Goal: Navigation & Orientation: Find specific page/section

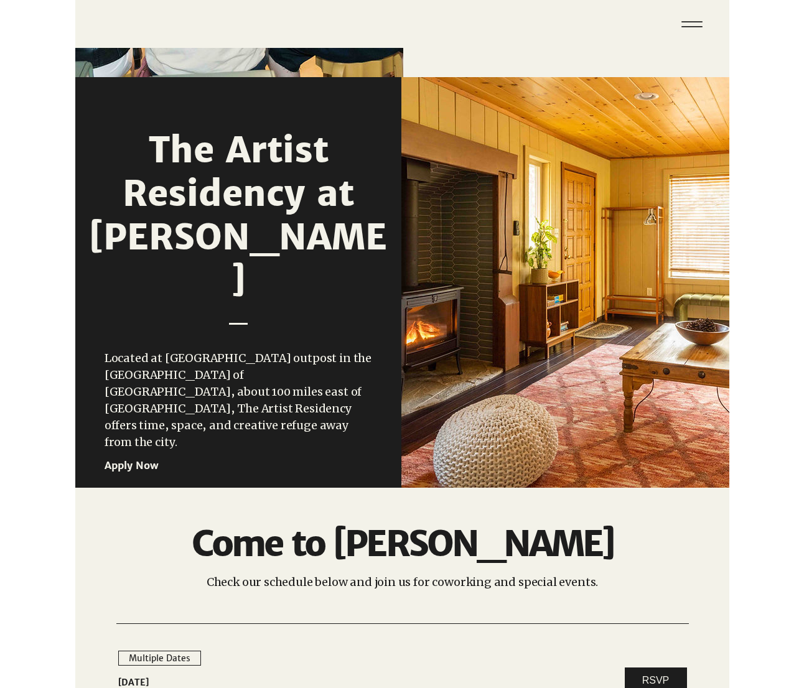
scroll to position [1087, 0]
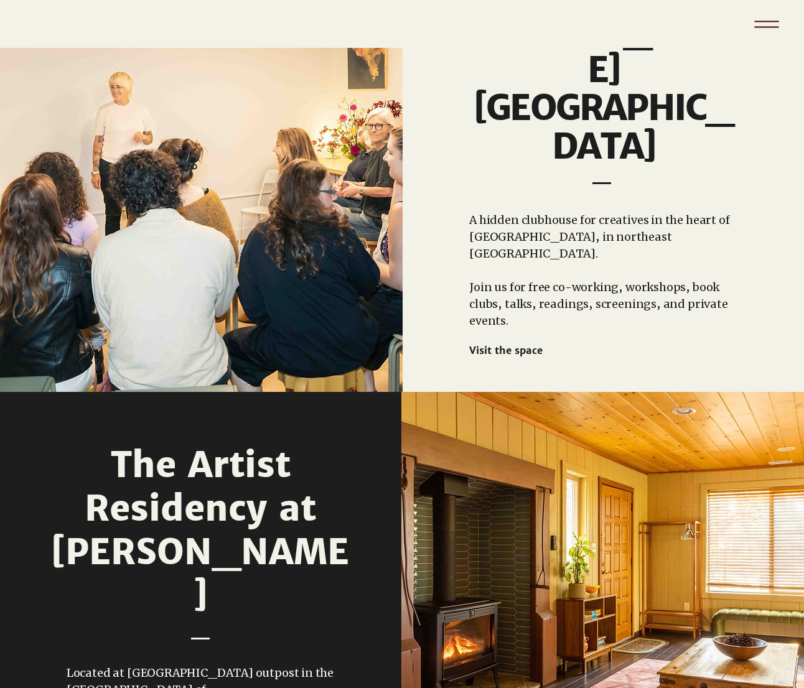
click at [654, 25] on icon "Menu" at bounding box center [767, 24] width 44 height 44
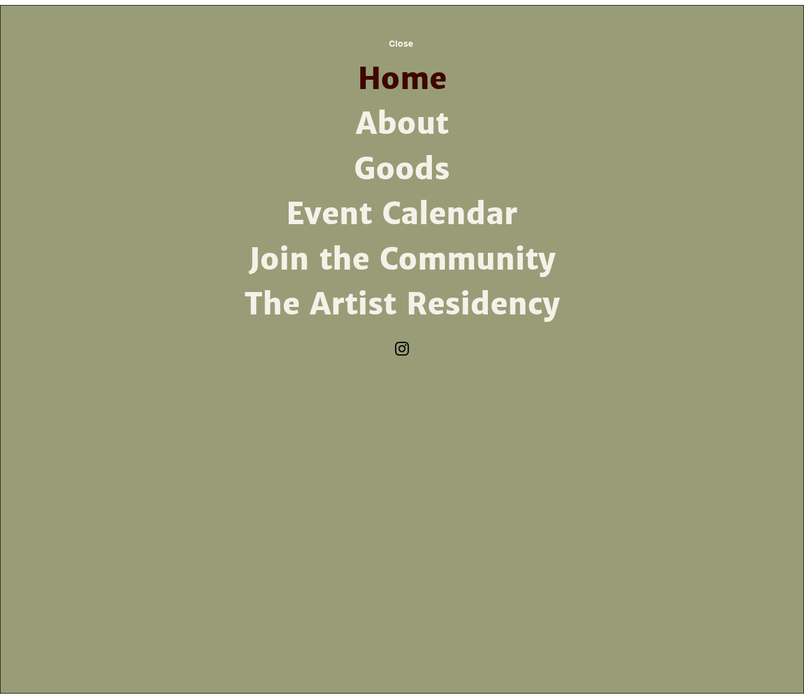
scroll to position [0, 0]
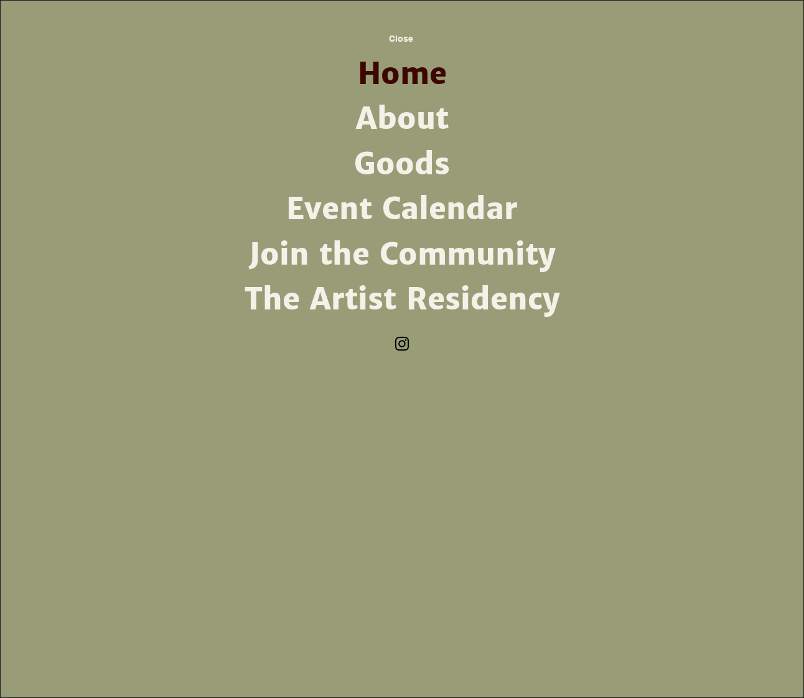
click at [437, 114] on link "About" at bounding box center [402, 118] width 325 height 45
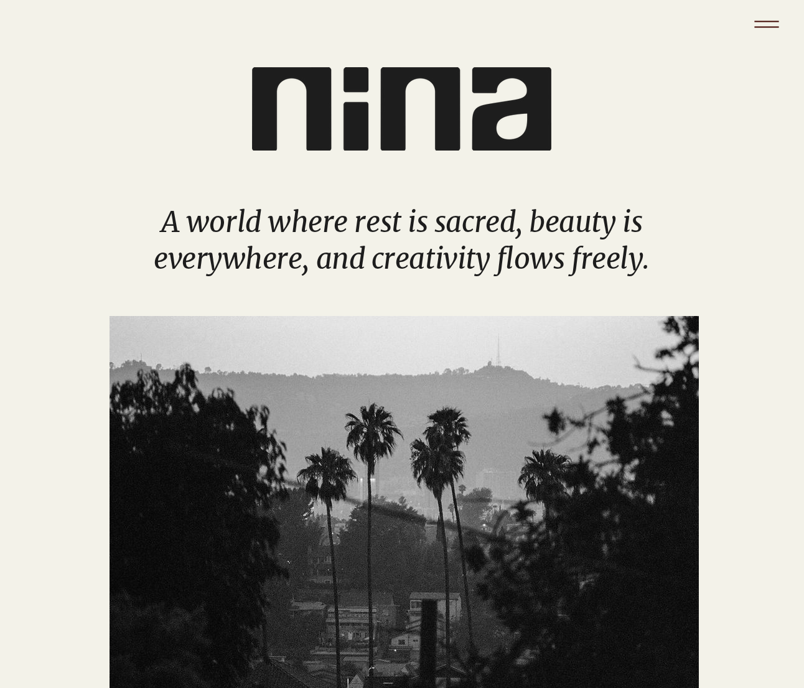
click at [654, 26] on icon "Menu" at bounding box center [767, 24] width 44 height 44
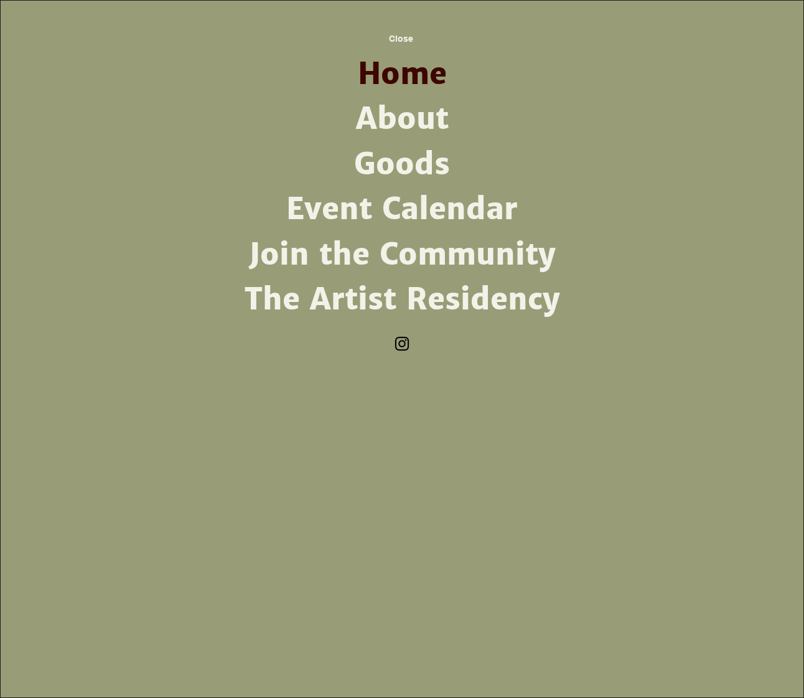
click at [420, 125] on link "About" at bounding box center [402, 118] width 325 height 45
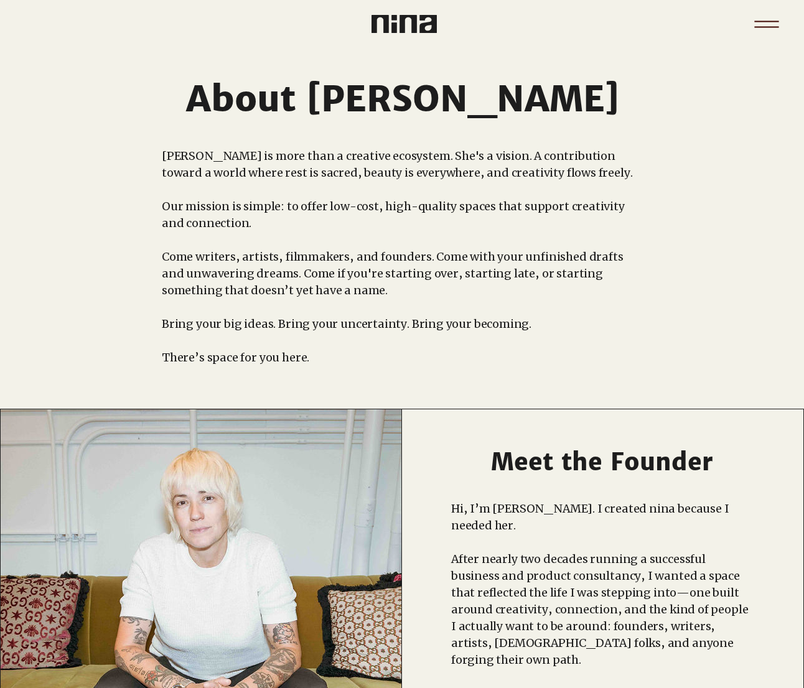
click at [654, 22] on icon "Menu" at bounding box center [766, 21] width 24 height 1
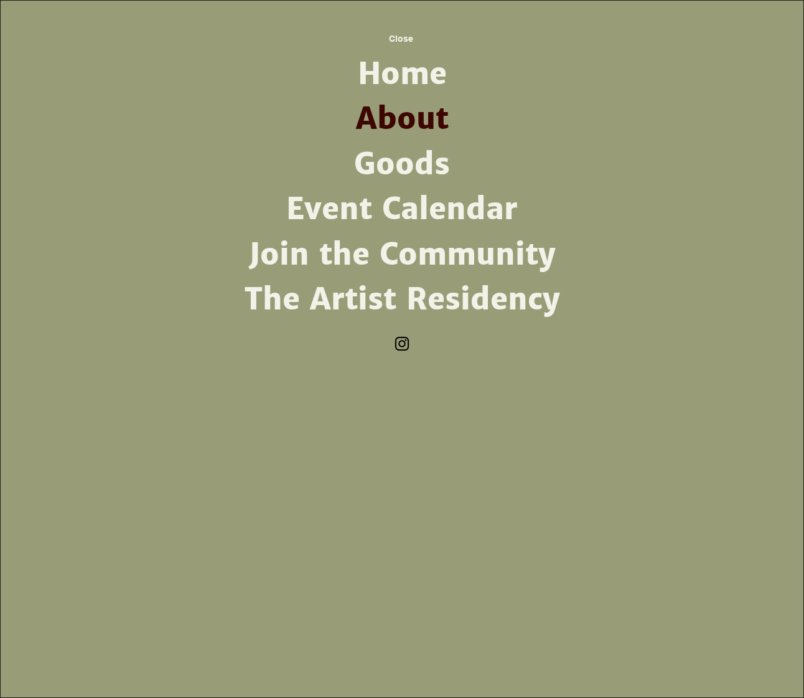
click at [416, 199] on link "Event Calendar" at bounding box center [402, 209] width 325 height 45
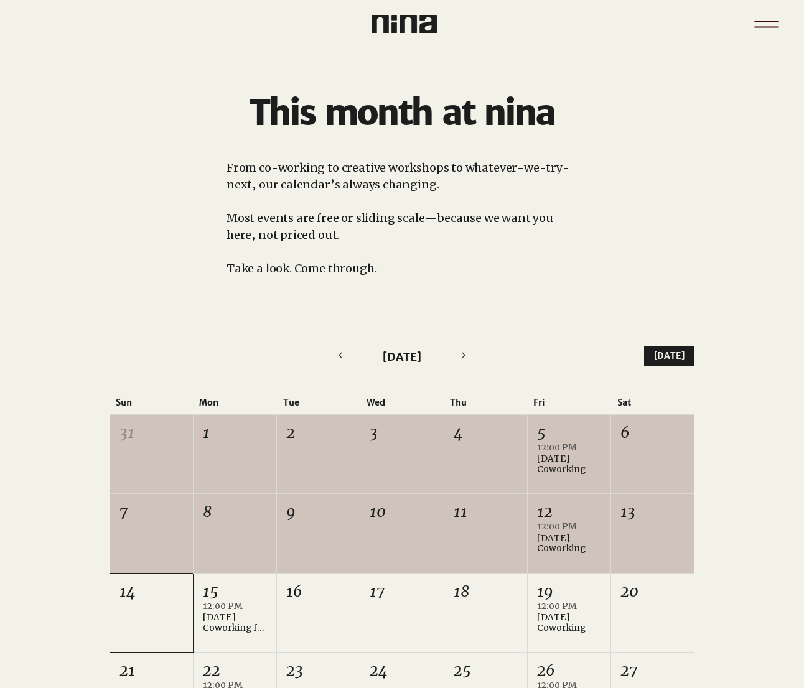
click at [654, 27] on icon "Menu" at bounding box center [766, 26] width 24 height 1
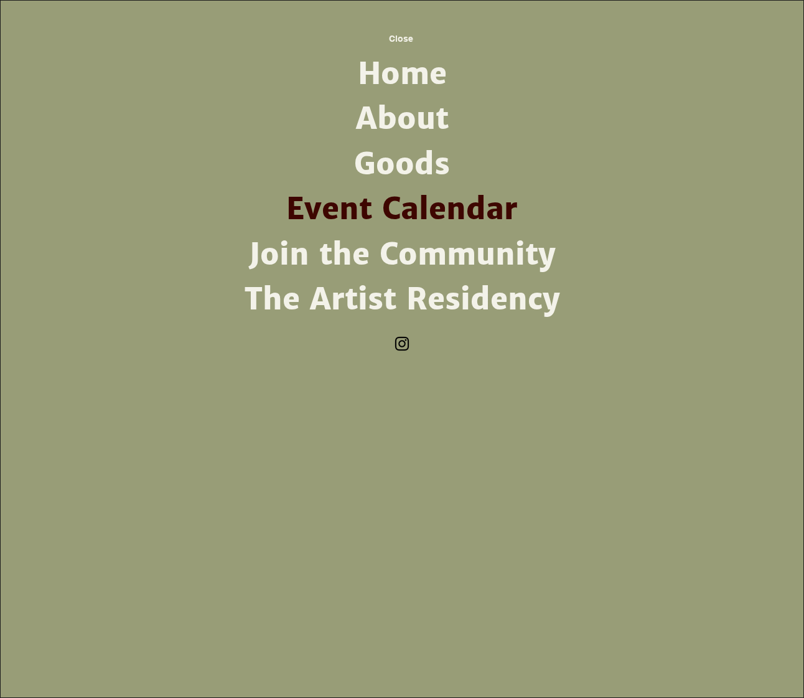
click at [488, 249] on link "Join the Community" at bounding box center [402, 254] width 325 height 45
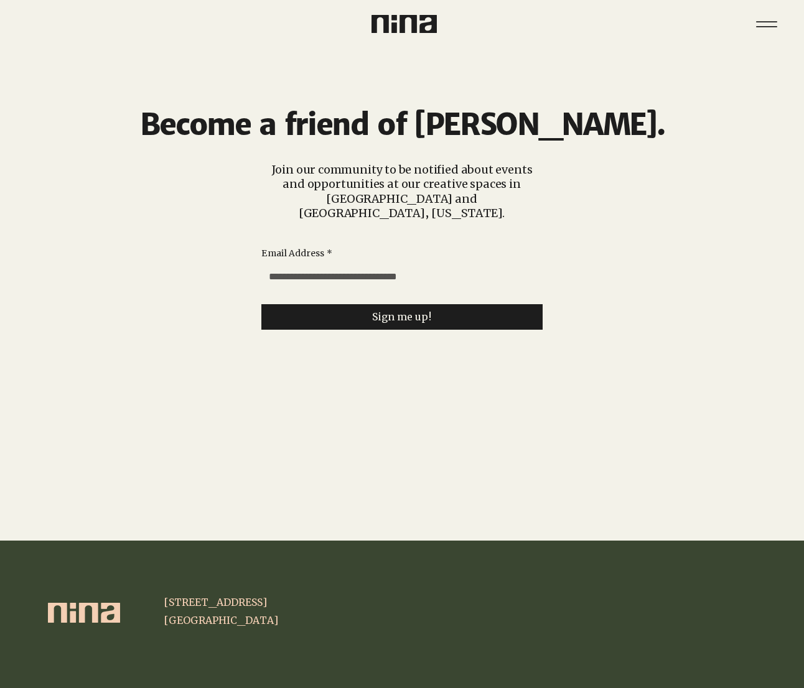
click at [468, 265] on input "Email Address *" at bounding box center [398, 277] width 274 height 25
type input "**********"
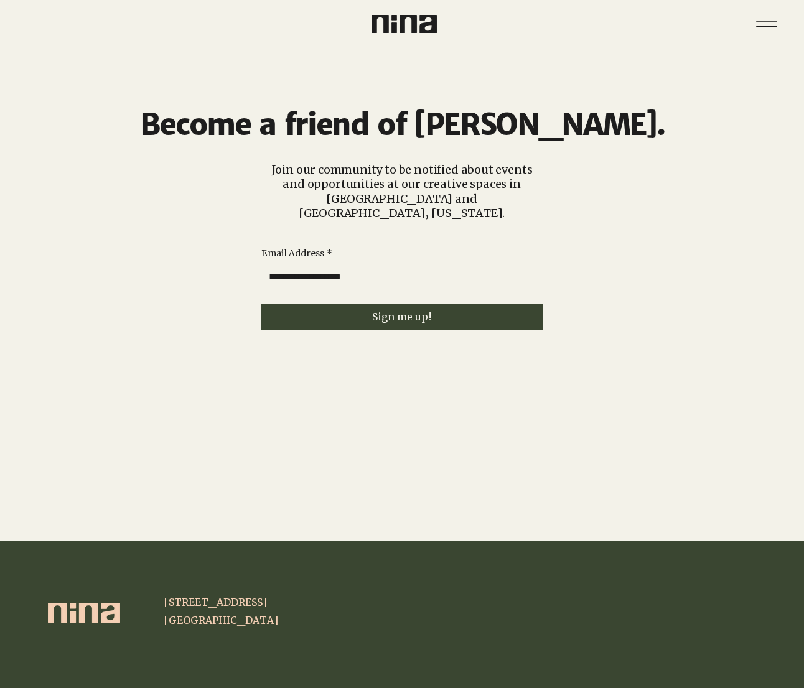
click at [441, 304] on button "Sign me up!" at bounding box center [401, 317] width 281 height 26
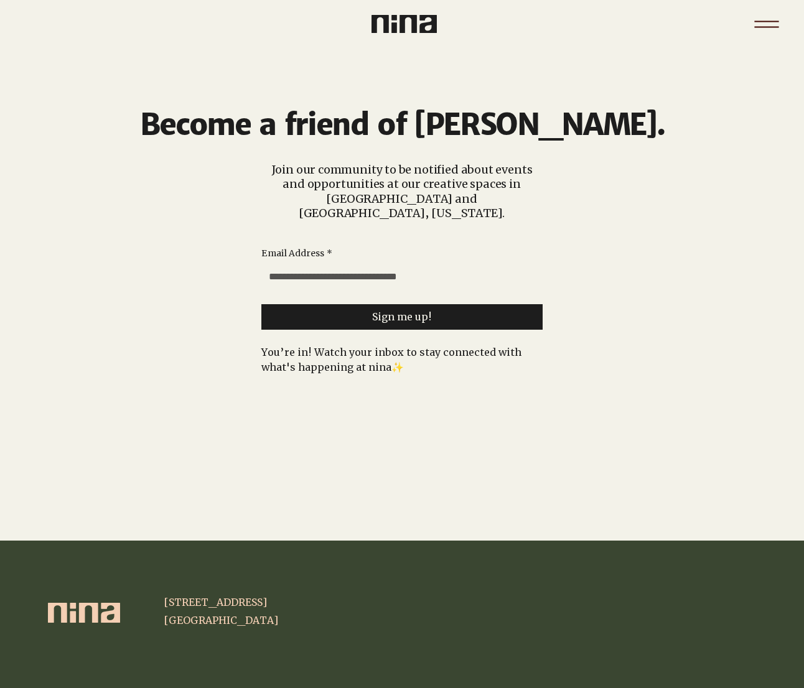
click at [654, 19] on icon "Menu" at bounding box center [767, 24] width 44 height 44
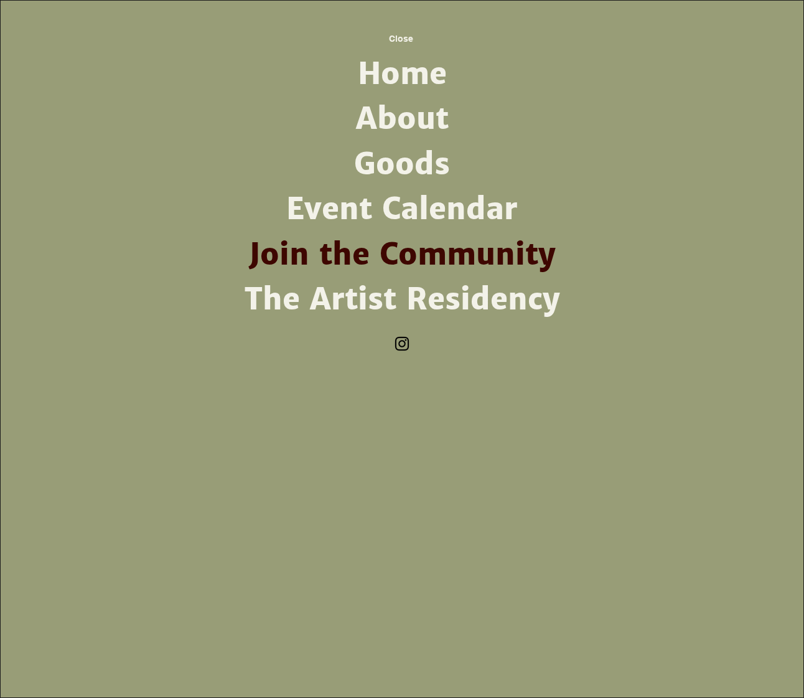
scroll to position [0, 1]
click at [512, 298] on link "The Artist Residency" at bounding box center [402, 299] width 325 height 45
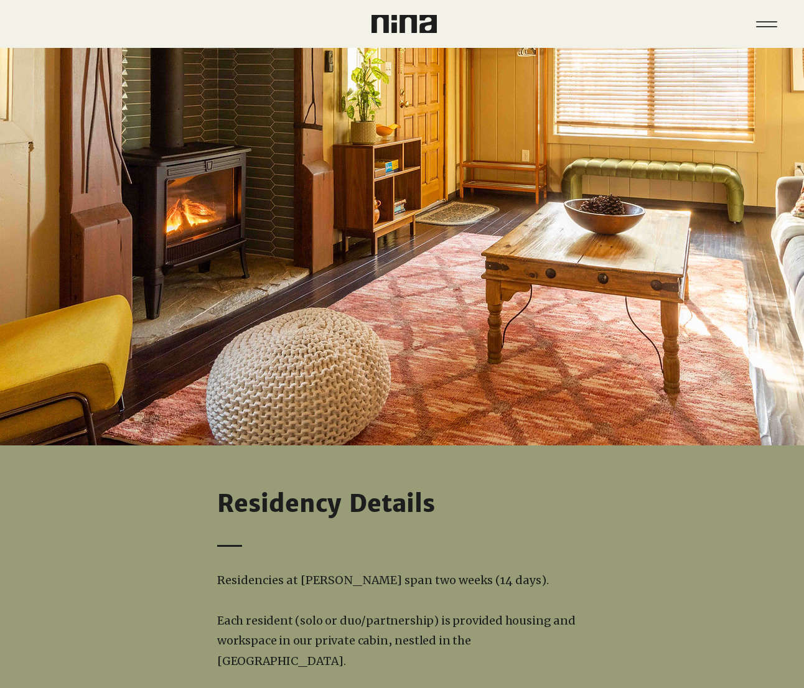
scroll to position [682, 0]
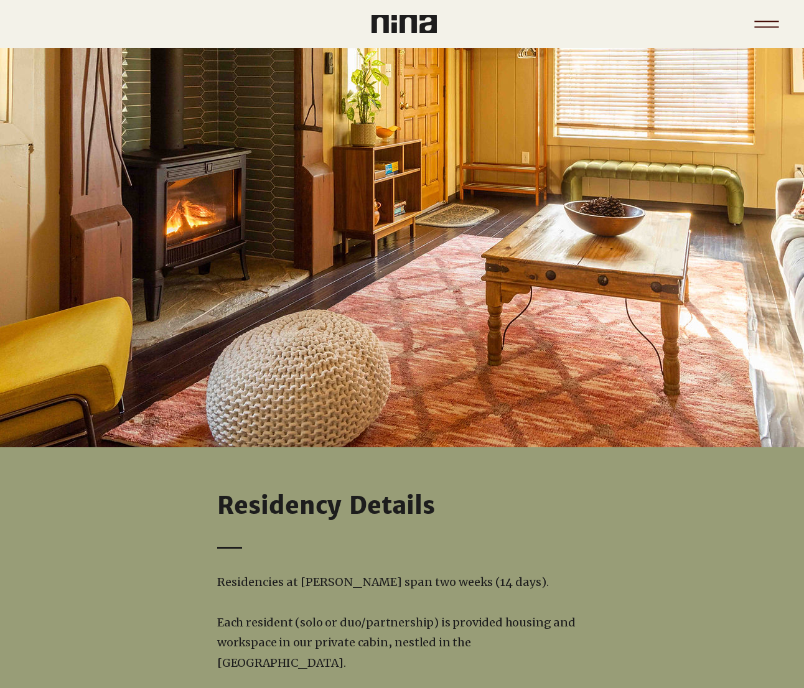
click at [654, 18] on icon "Menu" at bounding box center [767, 24] width 44 height 44
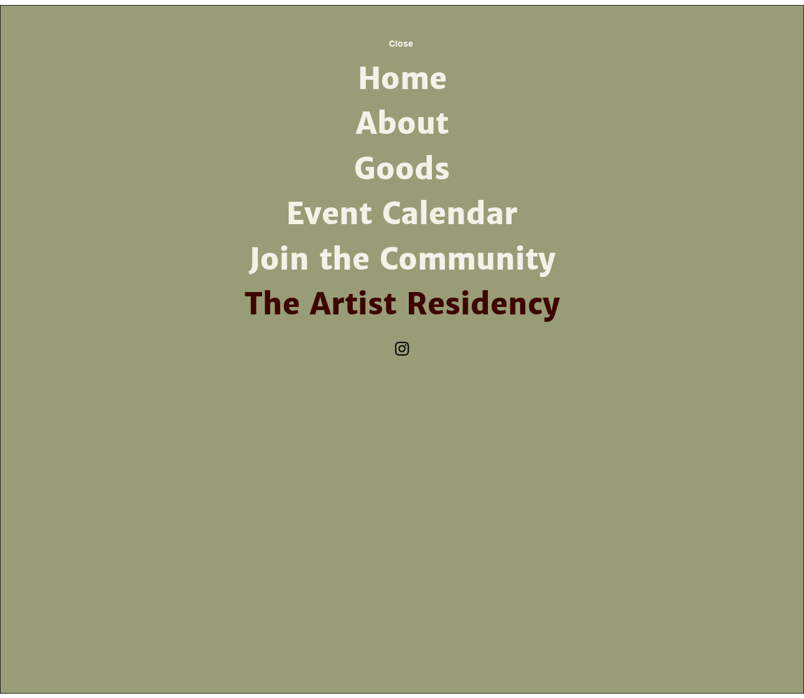
scroll to position [0, 0]
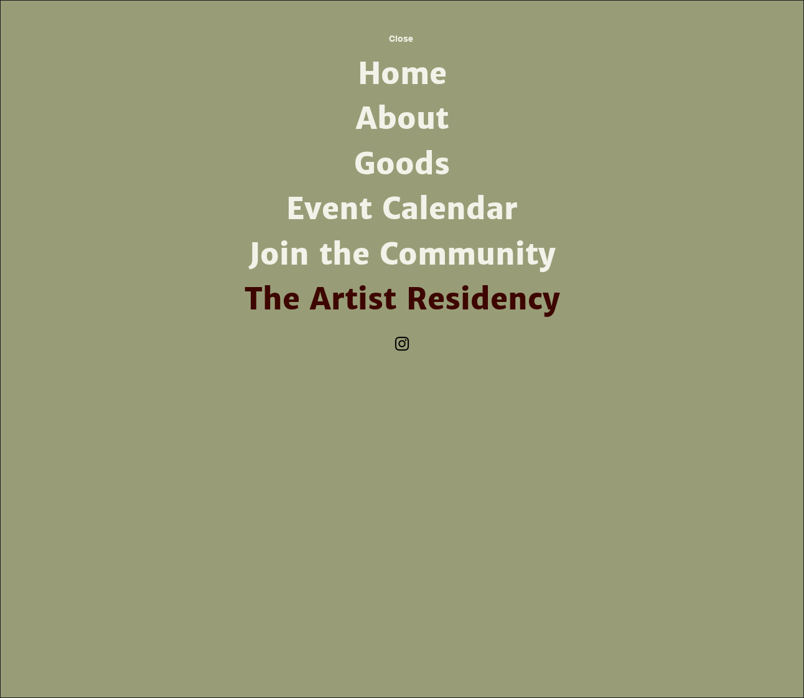
click at [401, 344] on img "Instagram" at bounding box center [402, 343] width 19 height 19
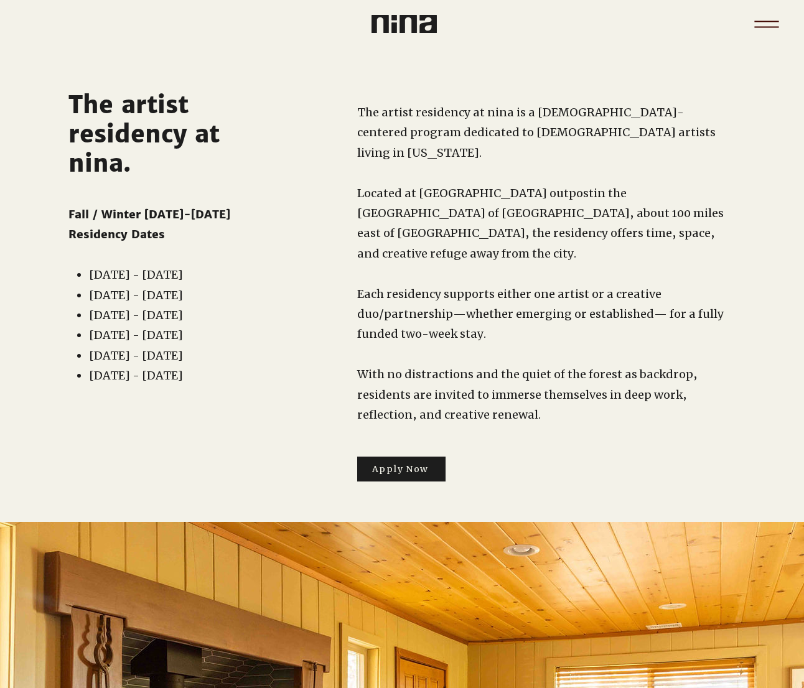
click at [654, 21] on icon "Menu" at bounding box center [766, 21] width 24 height 1
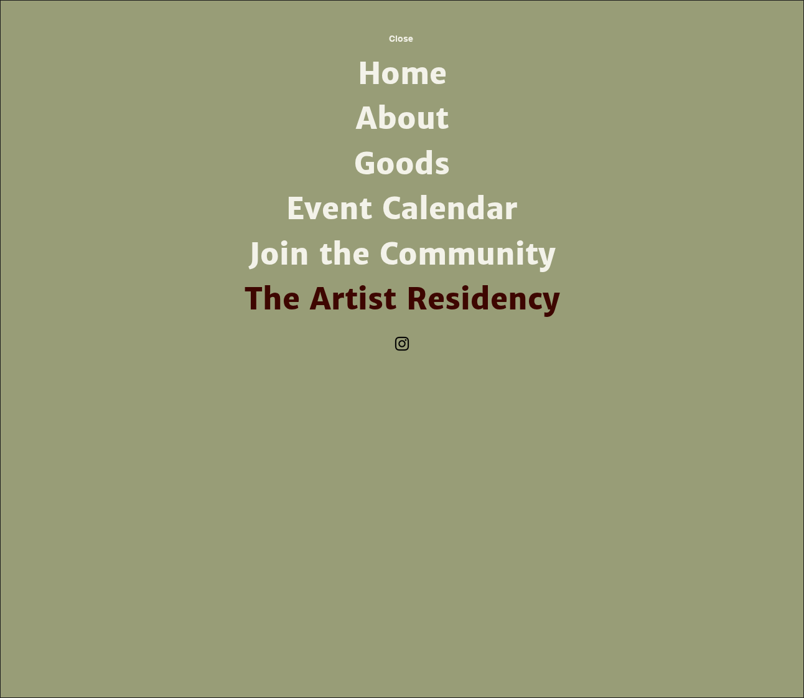
click at [420, 81] on link "Home" at bounding box center [402, 74] width 325 height 45
